Goal: Task Accomplishment & Management: Manage account settings

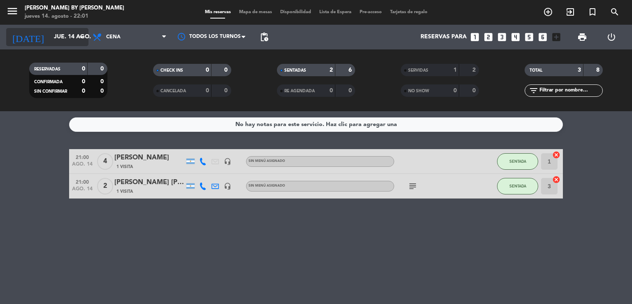
click at [72, 35] on input "jue. 14 ago." at bounding box center [89, 37] width 78 height 15
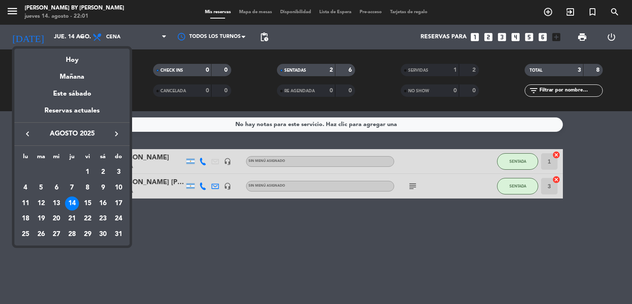
click at [91, 199] on div "15" at bounding box center [88, 203] width 14 height 14
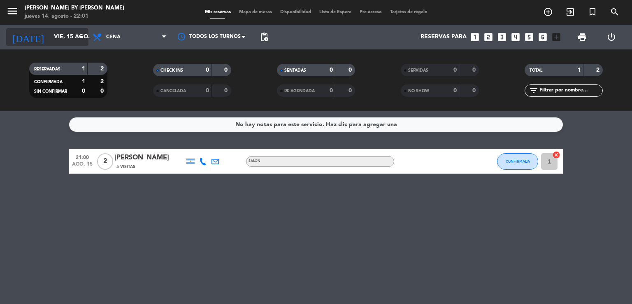
click at [50, 30] on input "vie. 15 ago." at bounding box center [89, 37] width 78 height 15
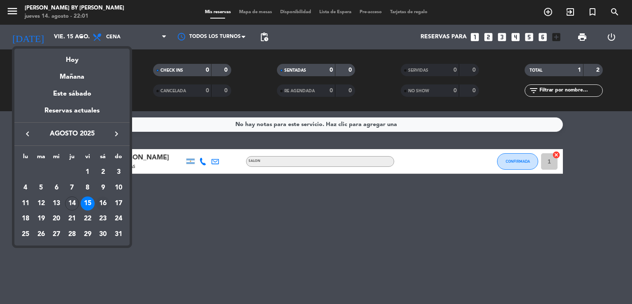
click at [105, 203] on div "16" at bounding box center [103, 203] width 14 height 14
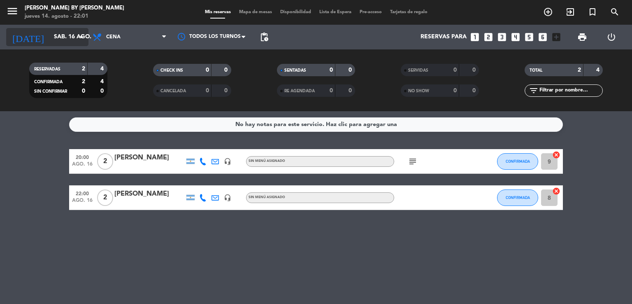
click at [69, 39] on input "sáb. 16 ago." at bounding box center [89, 37] width 78 height 15
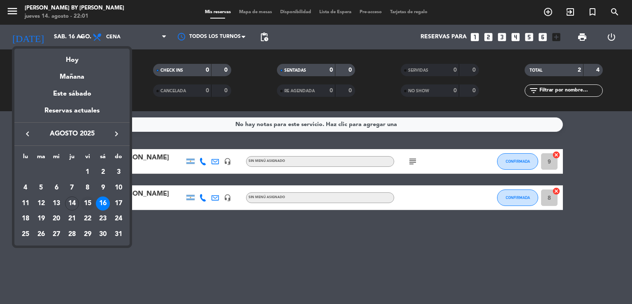
click at [89, 198] on div "15" at bounding box center [88, 203] width 14 height 14
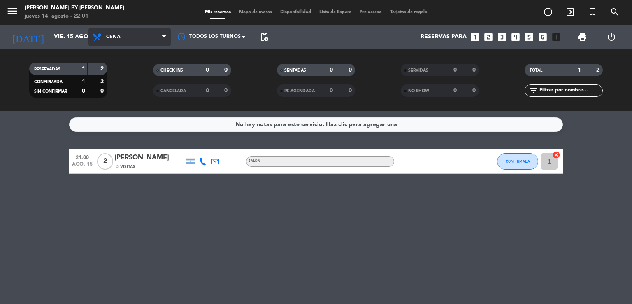
click at [110, 39] on span "Cena" at bounding box center [113, 37] width 14 height 6
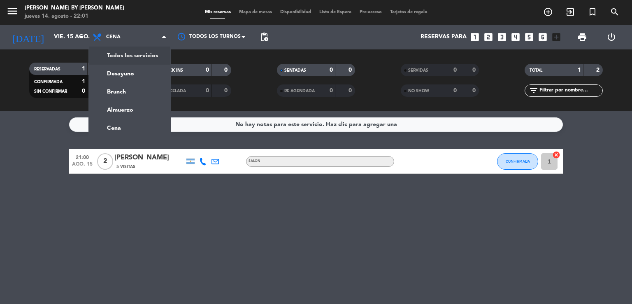
click at [126, 54] on div "menu [PERSON_NAME] by [PERSON_NAME] 14. [PERSON_NAME] - 22:01 Mis reservas Mapa…" at bounding box center [316, 55] width 632 height 111
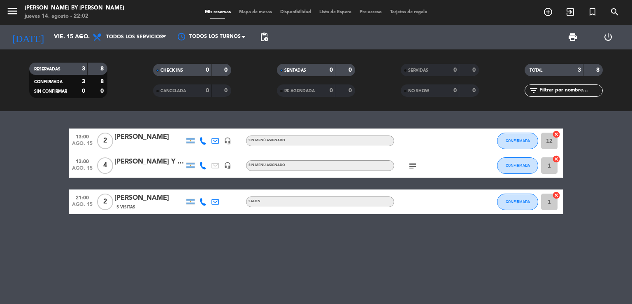
click at [413, 167] on icon "subject" at bounding box center [413, 165] width 10 height 10
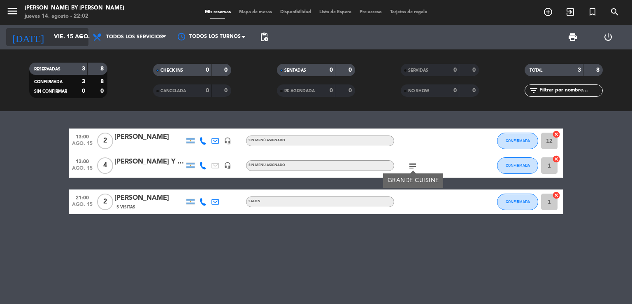
click at [58, 42] on input "vie. 15 ago." at bounding box center [89, 37] width 78 height 15
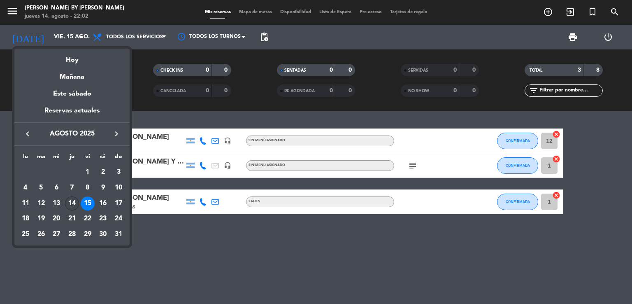
click at [77, 203] on div "14" at bounding box center [72, 203] width 14 height 14
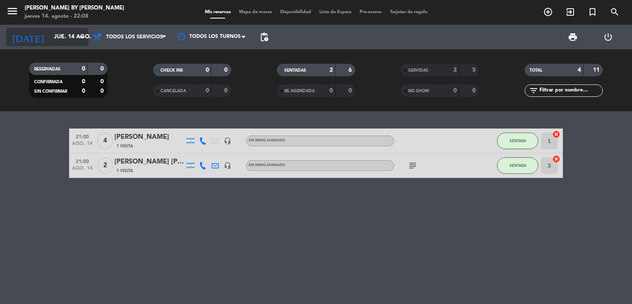
click at [66, 39] on input "jue. 14 ago." at bounding box center [89, 37] width 78 height 15
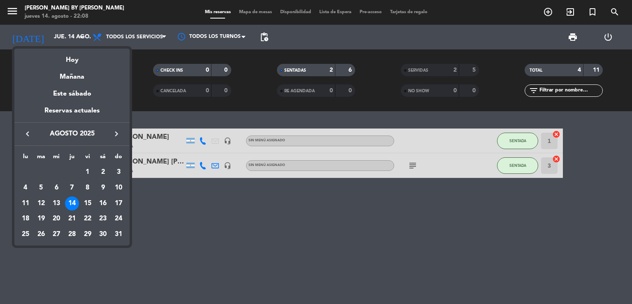
click at [100, 207] on div "16" at bounding box center [103, 203] width 14 height 14
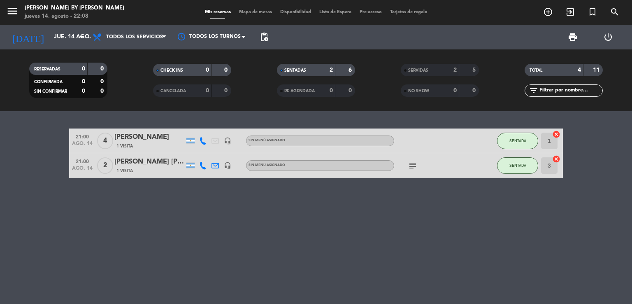
type input "sáb. 16 ago."
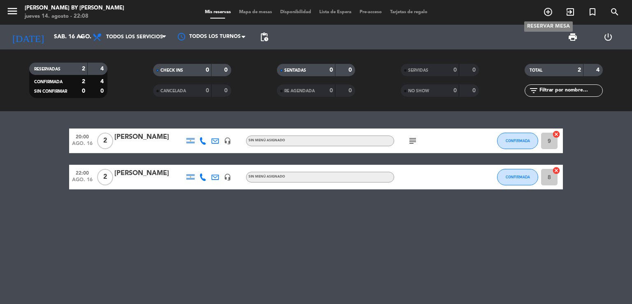
click at [550, 14] on icon "add_circle_outline" at bounding box center [548, 12] width 10 height 10
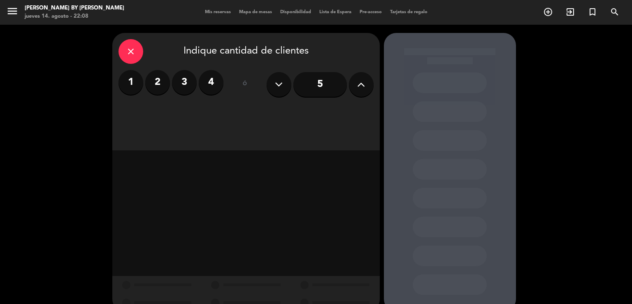
click at [163, 76] on label "2" at bounding box center [157, 82] width 25 height 25
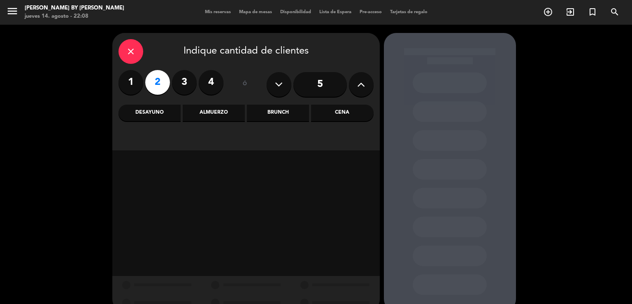
click at [281, 112] on div "Brunch" at bounding box center [278, 112] width 62 height 16
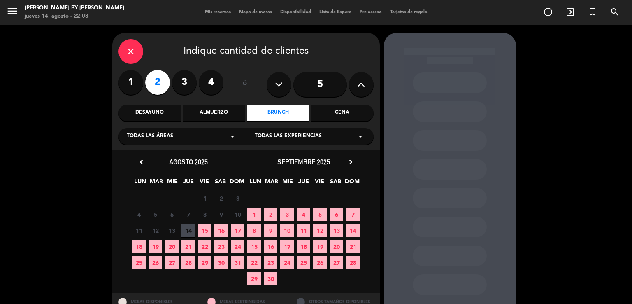
click at [222, 224] on span "16" at bounding box center [221, 230] width 14 height 14
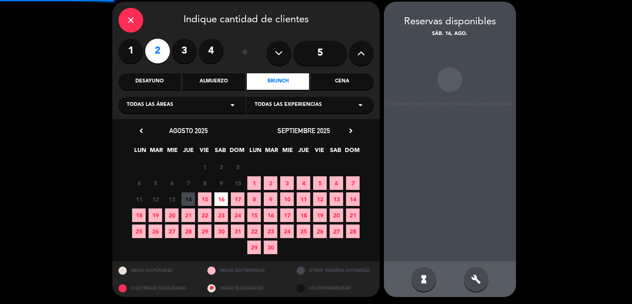
scroll to position [32, 0]
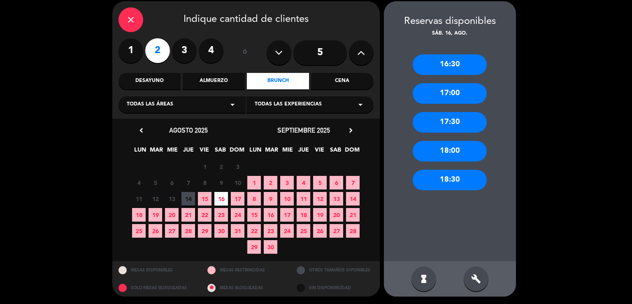
click at [196, 79] on div "Almuerzo" at bounding box center [214, 81] width 62 height 16
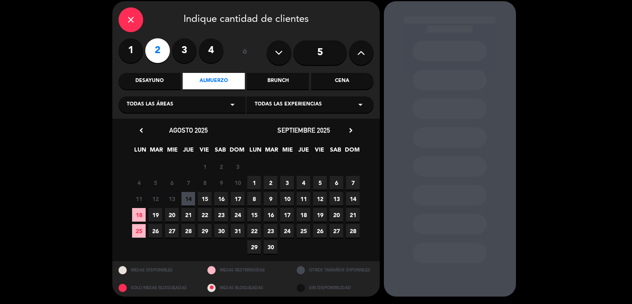
click at [216, 197] on span "16" at bounding box center [221, 199] width 14 height 14
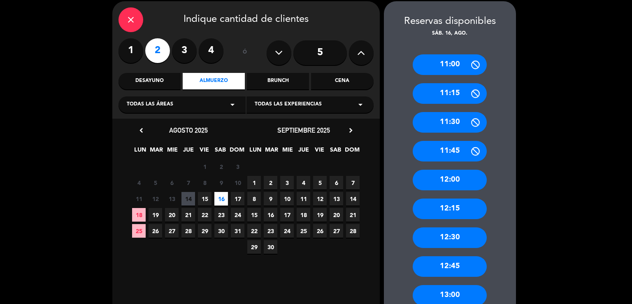
click at [454, 185] on div "12:00" at bounding box center [450, 179] width 74 height 21
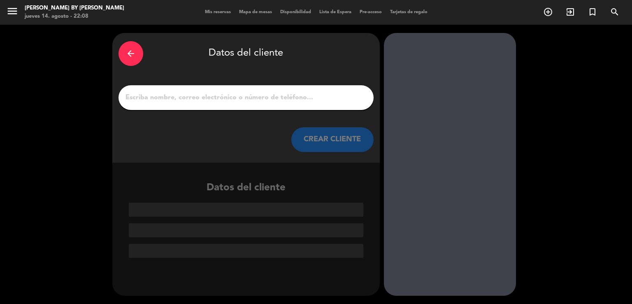
scroll to position [0, 0]
click at [254, 85] on div at bounding box center [245, 97] width 255 height 25
click at [250, 106] on div at bounding box center [245, 97] width 255 height 25
click at [253, 97] on input "1" at bounding box center [246, 98] width 243 height 12
paste input "[PERSON_NAME] [PERSON_NAME]"
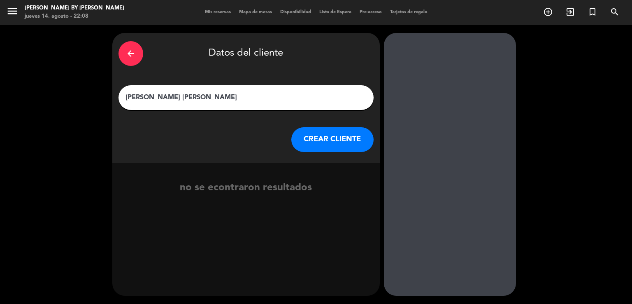
type input "[PERSON_NAME] [PERSON_NAME]"
click at [317, 136] on button "CREAR CLIENTE" at bounding box center [332, 139] width 82 height 25
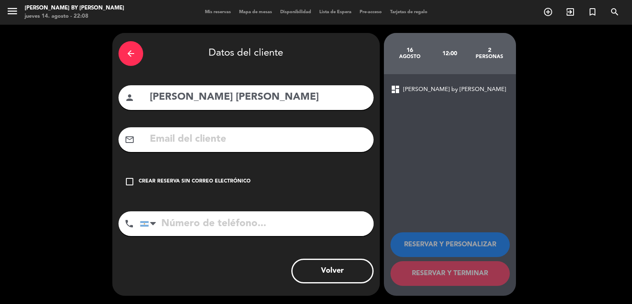
click at [222, 134] on input "text" at bounding box center [258, 139] width 218 height 17
click at [179, 140] on input "text" at bounding box center [258, 139] width 218 height 17
paste input "[EMAIL_ADDRESS][DOMAIN_NAME]"
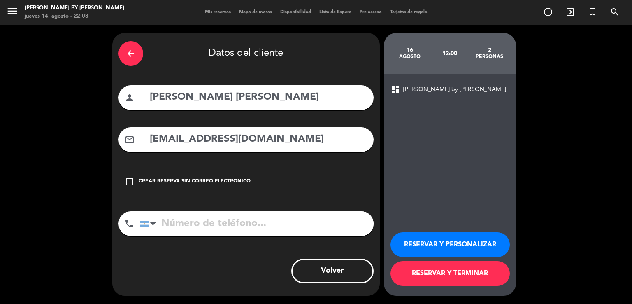
type input "[EMAIL_ADDRESS][DOMAIN_NAME]"
drag, startPoint x: 190, startPoint y: 232, endPoint x: 195, endPoint y: 227, distance: 6.4
click at [190, 231] on input "tel" at bounding box center [257, 223] width 234 height 25
click at [197, 221] on input "tel" at bounding box center [257, 223] width 234 height 25
paste input "1151084863"
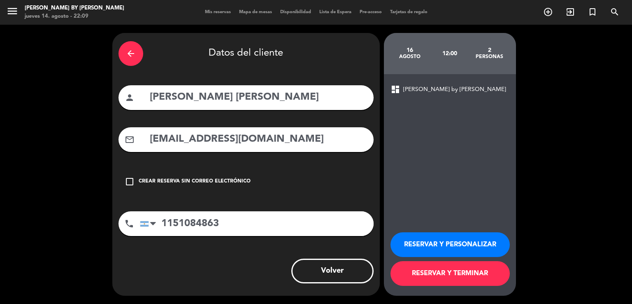
type input "1151084863"
click at [422, 267] on button "RESERVAR Y TERMINAR" at bounding box center [449, 273] width 119 height 25
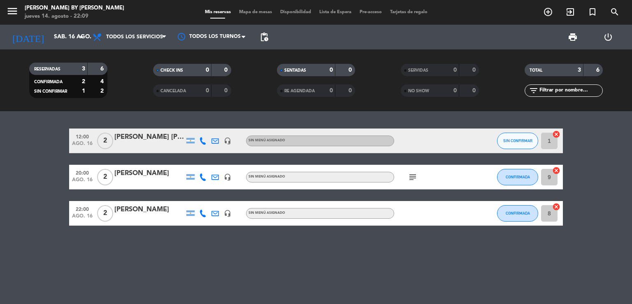
click at [161, 132] on div "[PERSON_NAME] [PERSON_NAME]" at bounding box center [149, 137] width 70 height 11
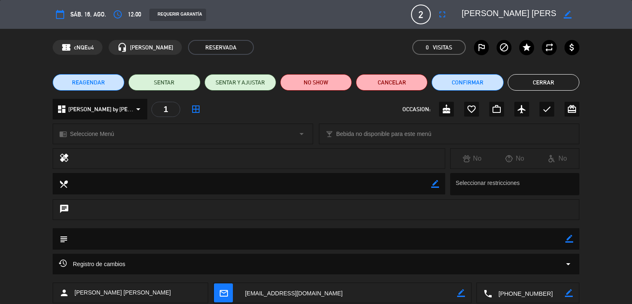
click at [567, 239] on icon "border_color" at bounding box center [569, 238] width 8 height 8
click at [459, 236] on textarea at bounding box center [316, 238] width 497 height 21
type textarea "BRUNCHEAR"
click at [568, 238] on icon at bounding box center [569, 238] width 8 height 8
click at [547, 88] on button "Cerrar" at bounding box center [544, 82] width 72 height 16
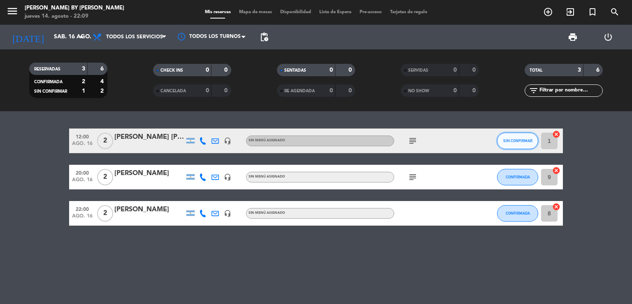
click at [506, 138] on span "SIN CONFIRMAR" at bounding box center [517, 140] width 29 height 5
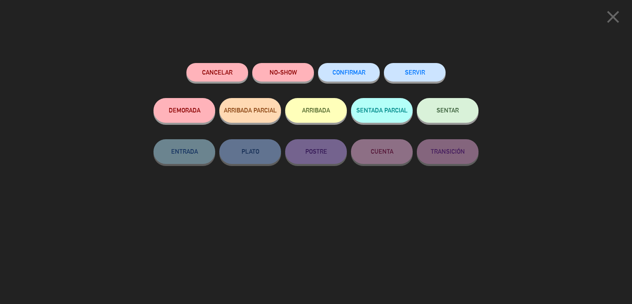
click at [360, 71] on span "CONFIRMAR" at bounding box center [348, 72] width 33 height 7
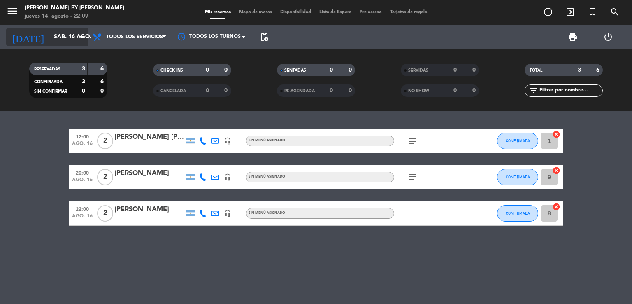
click at [72, 37] on input "sáb. 16 ago." at bounding box center [89, 37] width 78 height 15
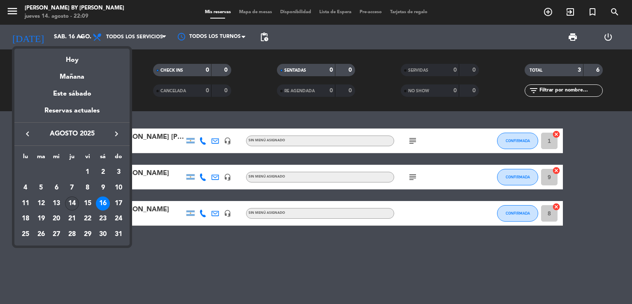
click at [71, 200] on div "14" at bounding box center [72, 203] width 14 height 14
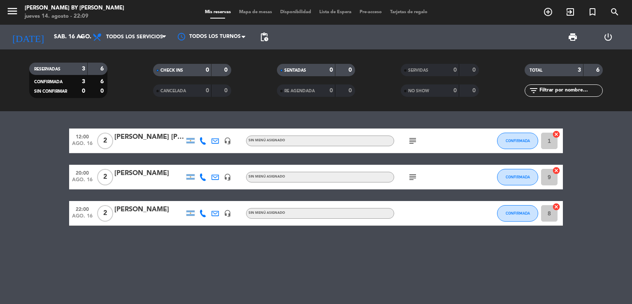
type input "jue. 14 ago."
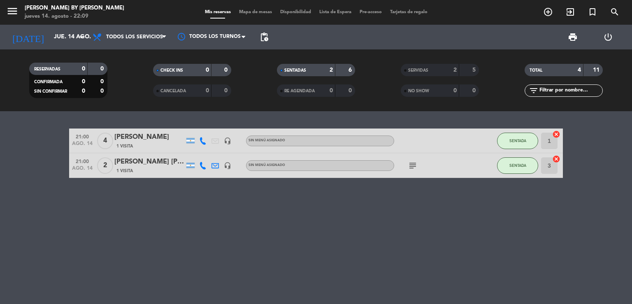
click at [410, 164] on icon "subject" at bounding box center [413, 165] width 10 height 10
click at [325, 214] on div "21:00 ago. 14 4 [PERSON_NAME] 1 Visita headset_mic Sin menú asignado SENTADA 1 …" at bounding box center [316, 207] width 632 height 193
click at [227, 165] on icon "headset_mic" at bounding box center [227, 165] width 7 height 7
click at [229, 143] on icon "headset_mic" at bounding box center [227, 140] width 7 height 7
click at [215, 168] on icon at bounding box center [214, 165] width 7 height 7
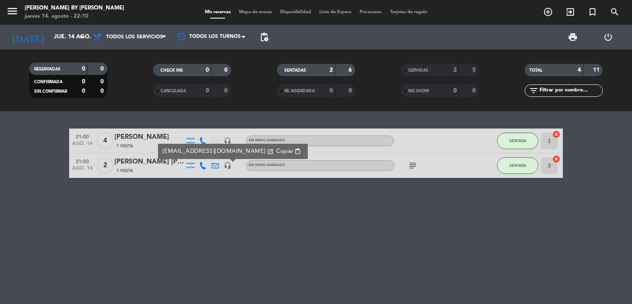
click at [203, 142] on icon at bounding box center [202, 140] width 7 height 7
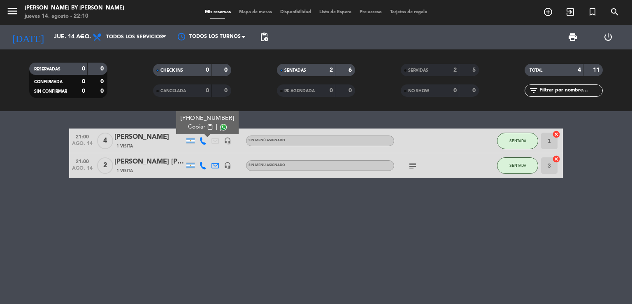
click at [192, 140] on div at bounding box center [190, 140] width 8 height 5
click at [191, 167] on div at bounding box center [190, 164] width 8 height 5
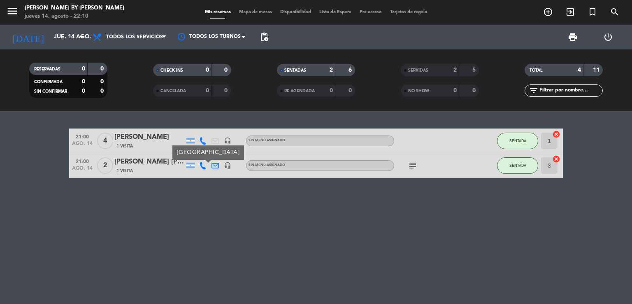
click at [190, 187] on div "21:00 ago. 14 4 [PERSON_NAME] 1 Visita headset_mic Sin menú asignado SENTADA 1 …" at bounding box center [316, 207] width 632 height 193
click at [131, 140] on div "[PERSON_NAME]" at bounding box center [149, 137] width 70 height 11
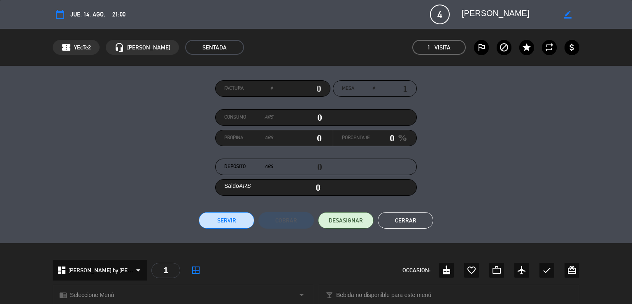
click at [415, 220] on button "Cerrar" at bounding box center [406, 220] width 56 height 16
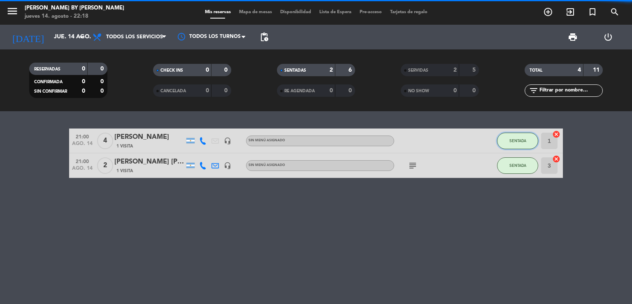
click at [517, 140] on span "SENTADA" at bounding box center [517, 140] width 17 height 5
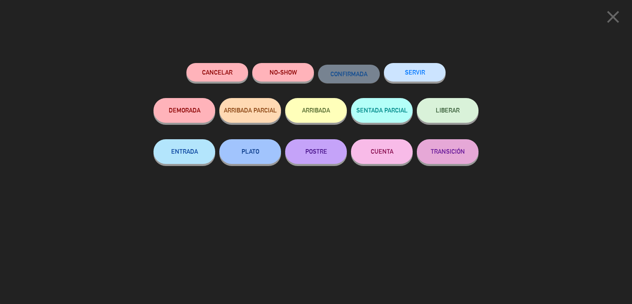
drag, startPoint x: 428, startPoint y: 76, endPoint x: 420, endPoint y: 88, distance: 14.0
click at [427, 77] on button "SERVIR" at bounding box center [415, 72] width 62 height 19
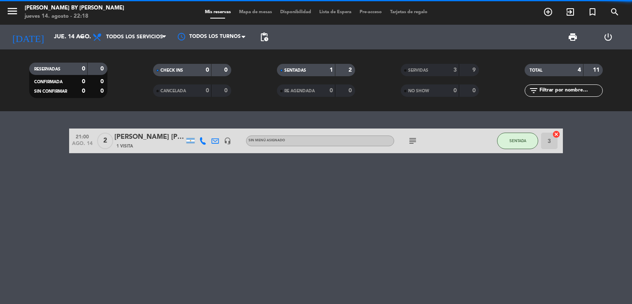
click at [135, 205] on div "21:00 ago. 14 2 [PERSON_NAME] [PERSON_NAME] 1 Visita headset_mic Sin menú asign…" at bounding box center [316, 207] width 632 height 193
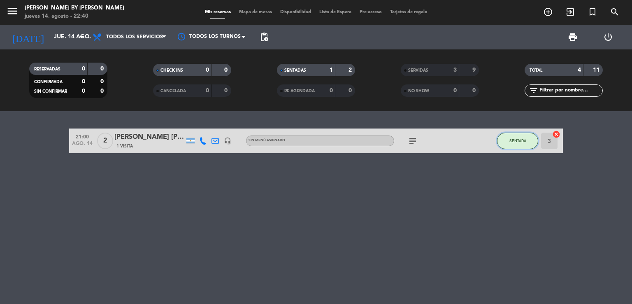
click at [513, 140] on span "SENTADA" at bounding box center [517, 140] width 17 height 5
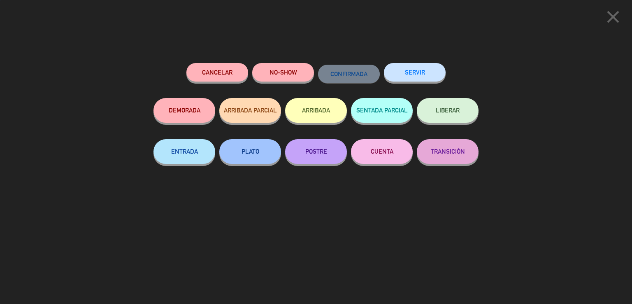
click at [457, 113] on span "LIBERAR" at bounding box center [448, 110] width 24 height 7
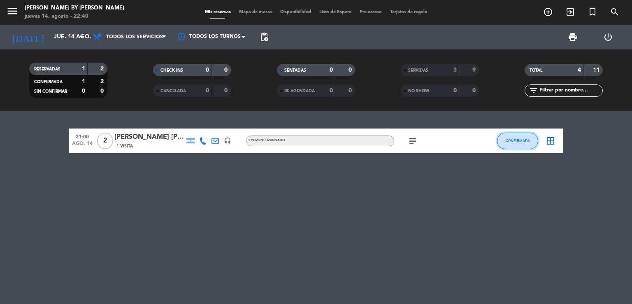
click at [519, 138] on span "CONFIRMADA" at bounding box center [518, 140] width 24 height 5
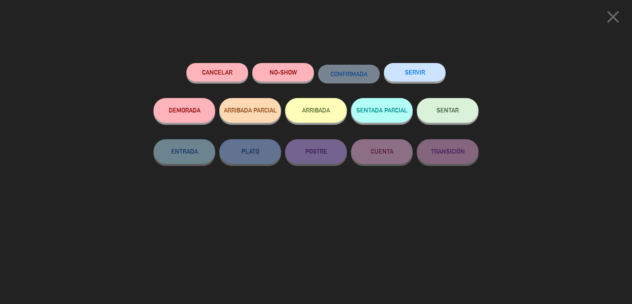
click at [420, 77] on button "SERVIR" at bounding box center [415, 72] width 62 height 19
